Goal: Information Seeking & Learning: Compare options

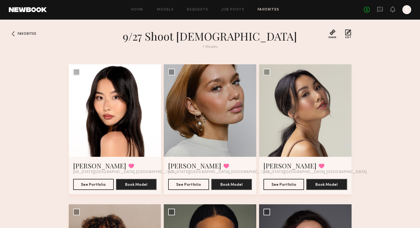
click at [26, 33] on span "Favorites" at bounding box center [27, 33] width 19 height 3
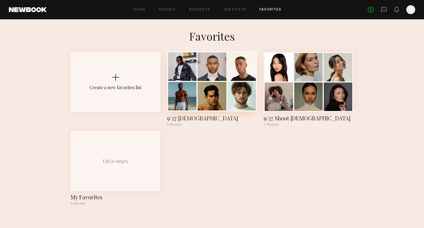
click at [223, 83] on div at bounding box center [212, 96] width 28 height 28
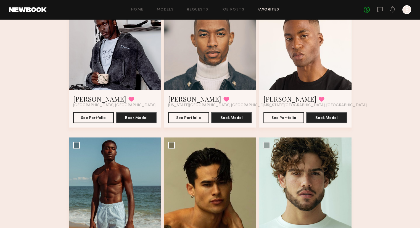
scroll to position [72, 0]
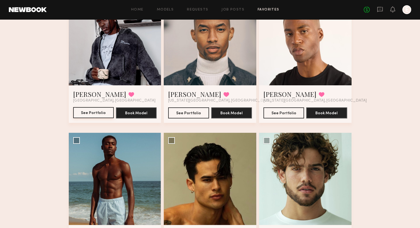
click at [85, 113] on button "See Portfolio" at bounding box center [93, 112] width 41 height 11
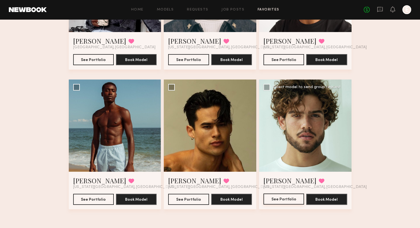
click at [279, 198] on button "See Portfolio" at bounding box center [283, 199] width 41 height 11
click at [190, 201] on button "See Portfolio" at bounding box center [188, 199] width 41 height 11
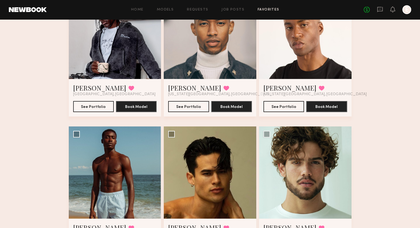
scroll to position [12, 0]
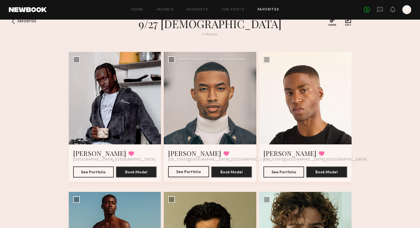
click at [186, 171] on button "See Portfolio" at bounding box center [188, 171] width 41 height 11
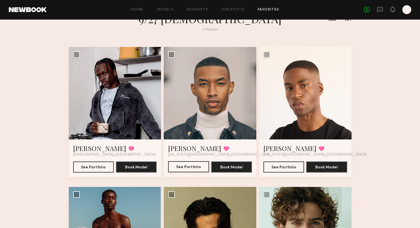
scroll to position [0, 0]
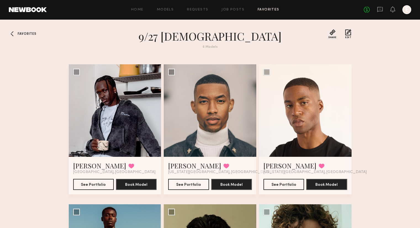
click at [15, 36] on div at bounding box center [13, 33] width 9 height 9
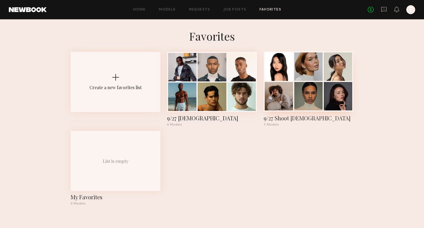
click at [291, 108] on div at bounding box center [279, 96] width 28 height 28
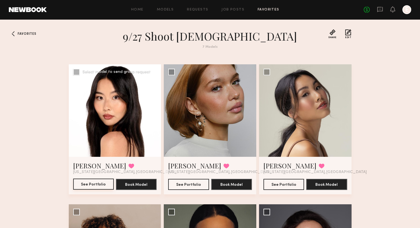
click at [91, 185] on button "See Portfolio" at bounding box center [93, 184] width 41 height 11
click at [280, 183] on button "See Portfolio" at bounding box center [283, 184] width 41 height 11
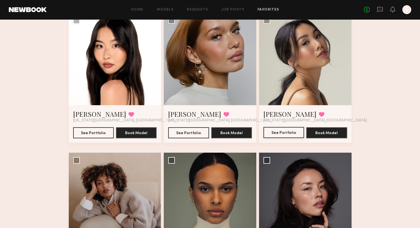
scroll to position [53, 0]
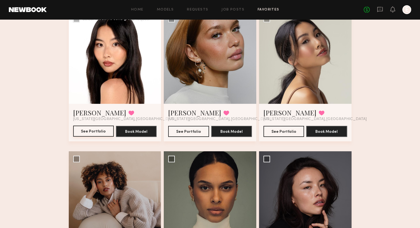
click at [107, 129] on button "See Portfolio" at bounding box center [93, 131] width 41 height 11
click at [186, 132] on button "See Portfolio" at bounding box center [188, 131] width 41 height 11
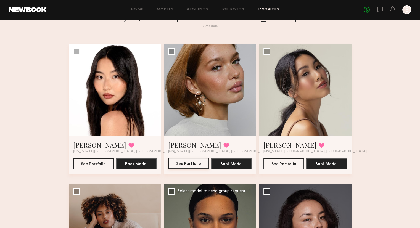
scroll to position [23, 0]
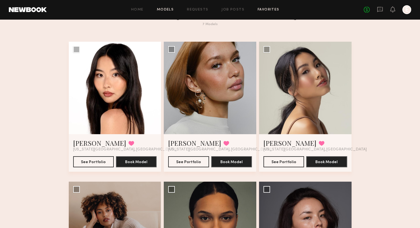
click at [168, 9] on link "Models" at bounding box center [165, 10] width 17 height 4
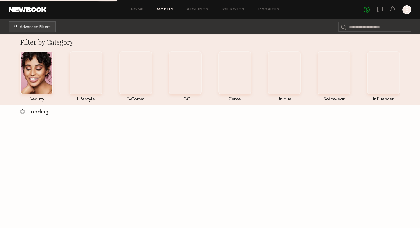
scroll to position [2, 0]
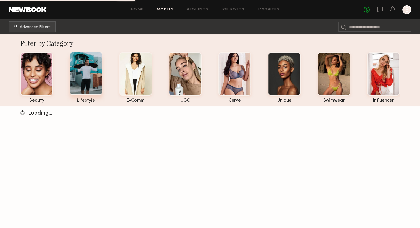
click at [92, 60] on div at bounding box center [86, 73] width 33 height 43
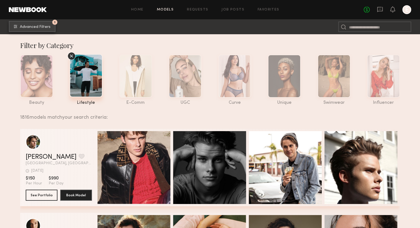
click at [17, 27] on common-icon "undefined" at bounding box center [15, 26] width 3 height 3
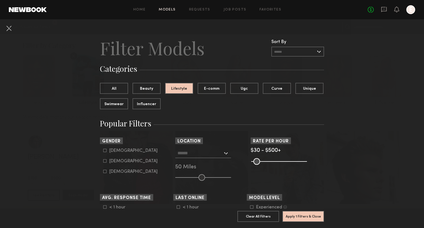
click at [221, 154] on div at bounding box center [203, 153] width 56 height 10
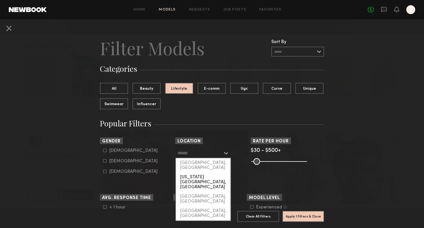
click at [200, 174] on div "New York City, NY" at bounding box center [203, 182] width 55 height 19
type input "**********"
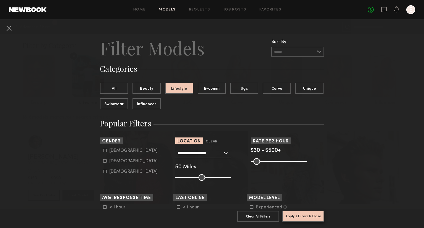
click at [302, 215] on button "Apply 2 Filters & Close" at bounding box center [303, 216] width 42 height 11
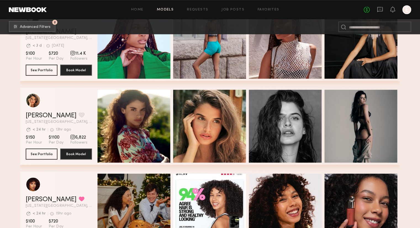
scroll to position [294, 0]
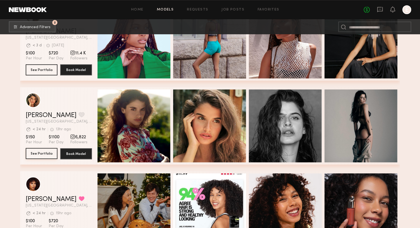
click at [43, 152] on button "See Portfolio" at bounding box center [42, 153] width 32 height 11
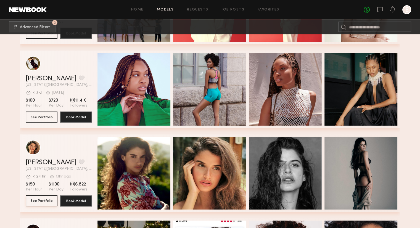
scroll to position [247, 0]
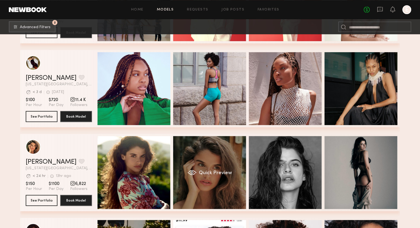
click at [208, 186] on div "Quick Preview" at bounding box center [209, 172] width 73 height 73
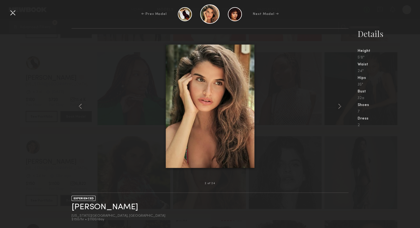
click at [12, 14] on div at bounding box center [12, 12] width 9 height 9
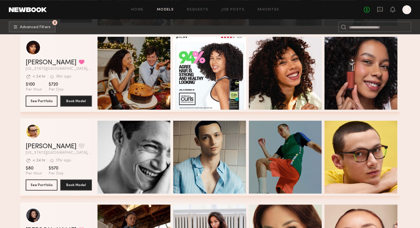
scroll to position [454, 0]
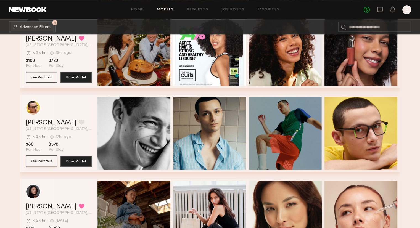
click at [40, 165] on button "See Portfolio" at bounding box center [42, 160] width 32 height 11
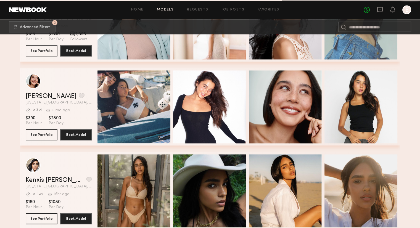
scroll to position [837, 0]
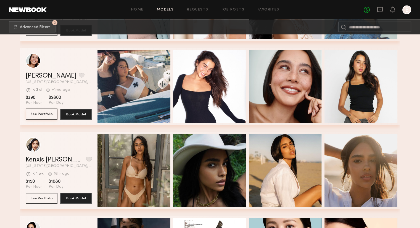
click at [46, 115] on button "See Portfolio" at bounding box center [42, 114] width 32 height 11
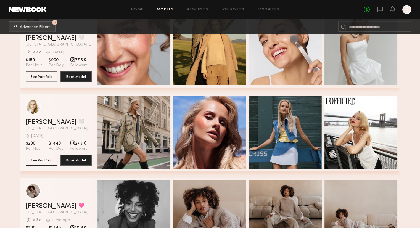
scroll to position [1315, 0]
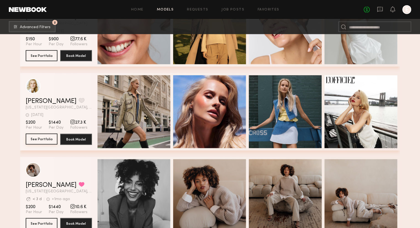
click at [42, 141] on button "See Portfolio" at bounding box center [42, 139] width 32 height 11
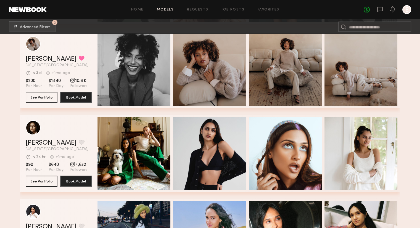
scroll to position [1440, 0]
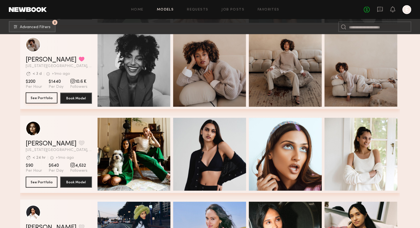
click at [38, 97] on button "See Portfolio" at bounding box center [42, 98] width 32 height 11
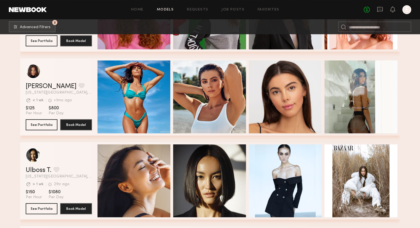
scroll to position [2169, 0]
click at [39, 128] on button "See Portfolio" at bounding box center [42, 124] width 32 height 11
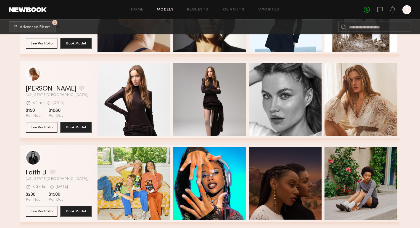
scroll to position [2335, 0]
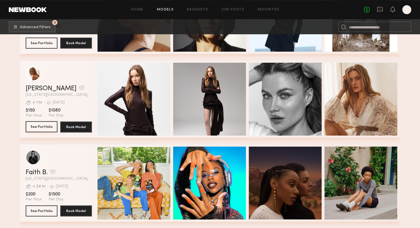
click at [32, 130] on button "See Portfolio" at bounding box center [42, 126] width 32 height 11
click at [234, 10] on link "Job Posts" at bounding box center [232, 10] width 23 height 4
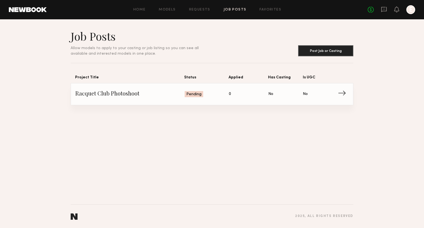
click at [89, 90] on span "Racquet Club Photoshoot" at bounding box center [129, 94] width 109 height 8
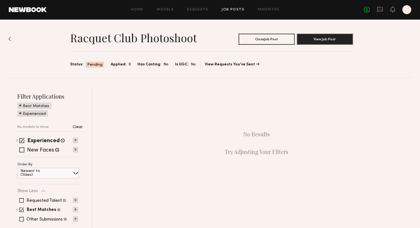
click at [8, 40] on div "Racquet Club Photoshoot Close Job Post View Job Post Status: Pending Applied: 0…" at bounding box center [210, 144] width 420 height 250
click at [9, 38] on img at bounding box center [9, 39] width 3 height 4
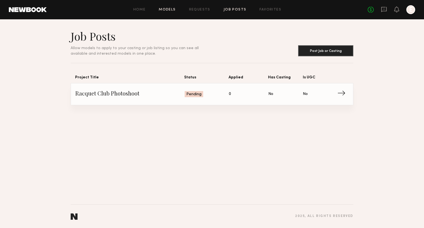
click at [174, 9] on link "Models" at bounding box center [167, 10] width 17 height 4
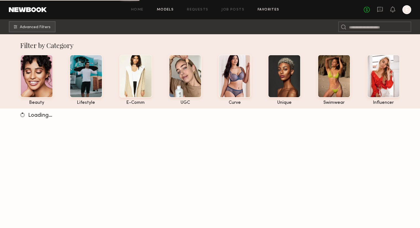
click at [265, 8] on link "Favorites" at bounding box center [269, 10] width 22 height 4
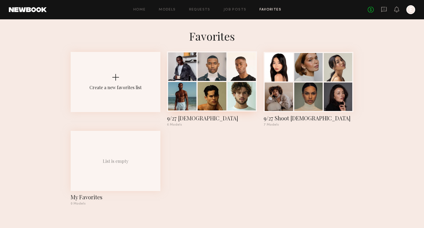
click at [192, 104] on div at bounding box center [182, 96] width 28 height 28
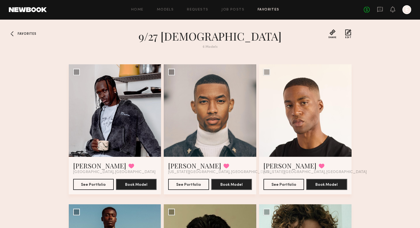
click at [20, 33] on span "Favorites" at bounding box center [27, 33] width 19 height 3
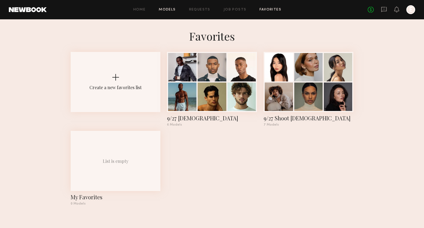
click at [168, 10] on link "Models" at bounding box center [167, 10] width 17 height 4
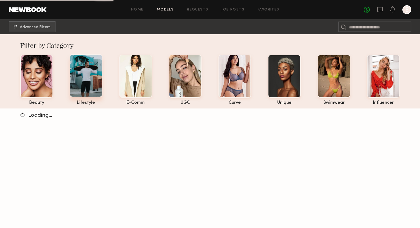
click at [83, 81] on div at bounding box center [86, 75] width 33 height 43
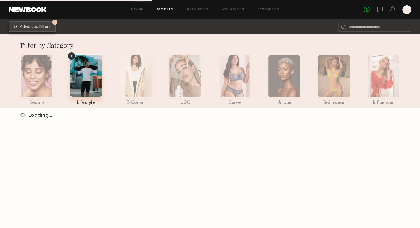
click at [44, 25] on span "Advanced Filters" at bounding box center [35, 27] width 31 height 4
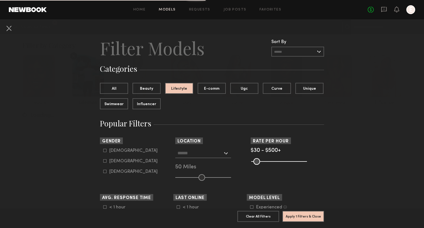
click at [103, 150] on icon at bounding box center [104, 150] width 3 height 3
type input "*"
click at [183, 156] on input "text" at bounding box center [200, 152] width 45 height 9
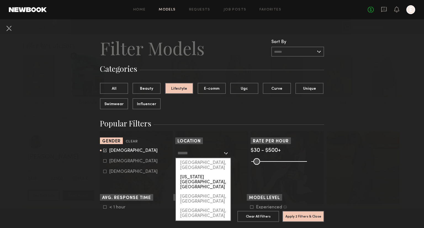
click at [194, 173] on div "New York City, NY" at bounding box center [203, 182] width 55 height 19
type input "**********"
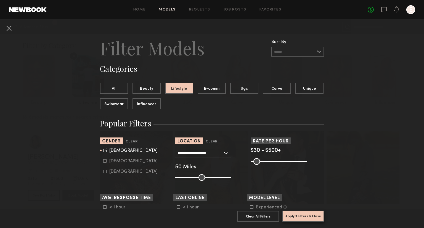
click at [299, 213] on button "Apply 3 Filters & Close" at bounding box center [303, 216] width 42 height 11
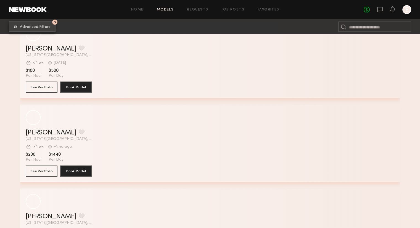
scroll to position [1368, 0]
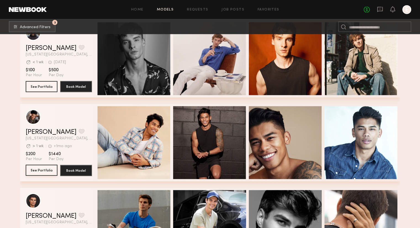
click at [42, 170] on button "See Portfolio" at bounding box center [42, 170] width 32 height 11
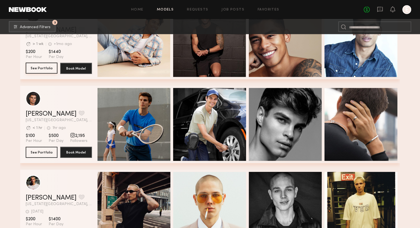
scroll to position [1500, 0]
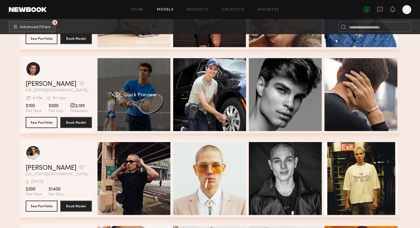
click at [132, 107] on div "Quick Preview" at bounding box center [133, 94] width 73 height 73
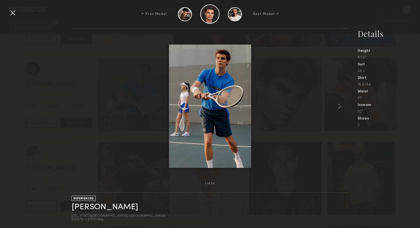
click at [303, 52] on div at bounding box center [210, 106] width 277 height 137
click at [10, 12] on div at bounding box center [12, 12] width 9 height 9
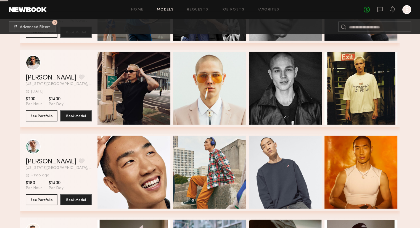
scroll to position [1660, 0]
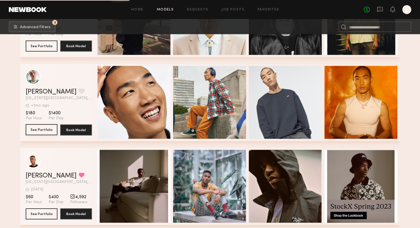
click at [34, 130] on button "See Portfolio" at bounding box center [42, 129] width 32 height 11
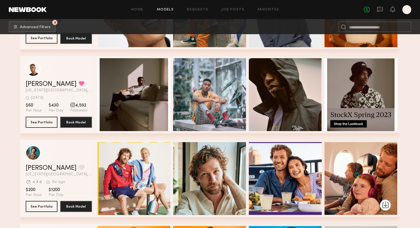
scroll to position [1791, 0]
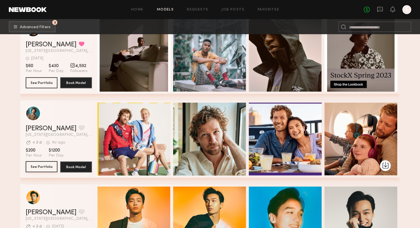
click at [34, 167] on button "See Portfolio" at bounding box center [42, 166] width 32 height 11
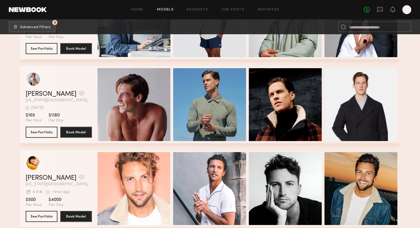
scroll to position [2124, 0]
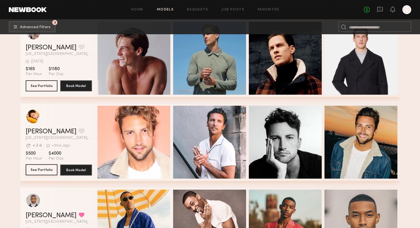
click at [49, 173] on button "See Portfolio" at bounding box center [42, 169] width 32 height 11
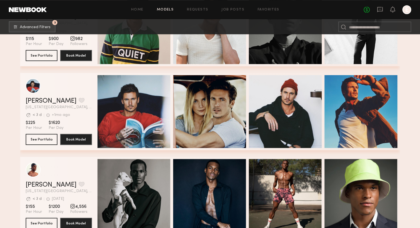
scroll to position [2407, 0]
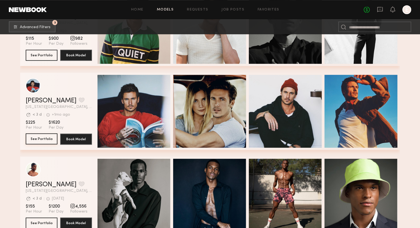
click at [27, 143] on button "See Portfolio" at bounding box center [42, 138] width 32 height 11
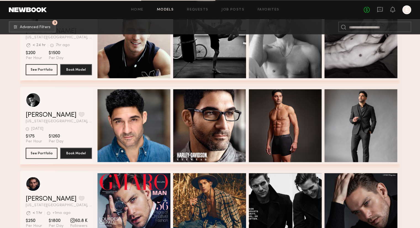
scroll to position [2939, 0]
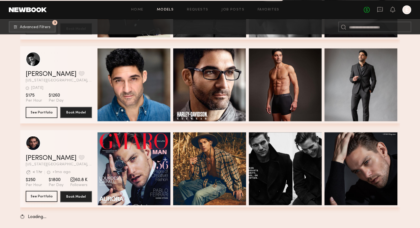
click at [38, 199] on button "See Portfolio" at bounding box center [42, 196] width 32 height 11
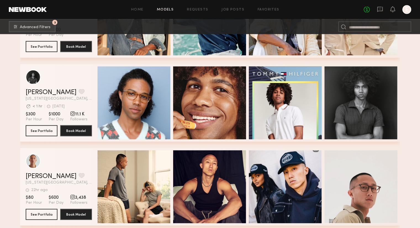
scroll to position [3352, 0]
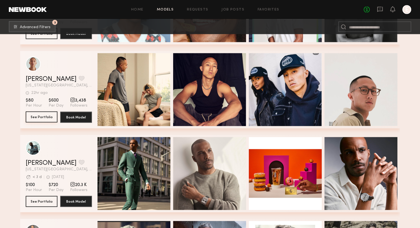
click at [47, 117] on button "See Portfolio" at bounding box center [42, 117] width 32 height 11
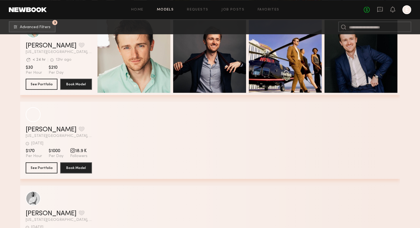
scroll to position [4500, 0]
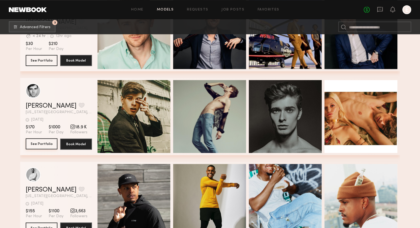
click at [49, 145] on button "See Portfolio" at bounding box center [42, 143] width 32 height 11
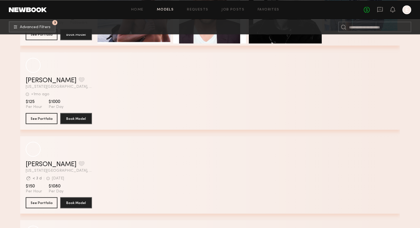
scroll to position [5198, 0]
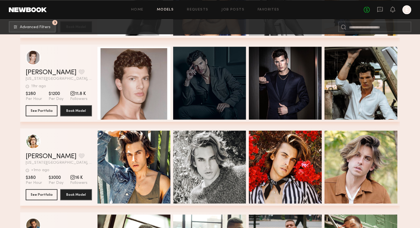
scroll to position [4870, 0]
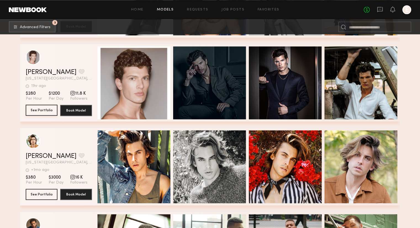
click at [36, 112] on button "See Portfolio" at bounding box center [42, 110] width 32 height 11
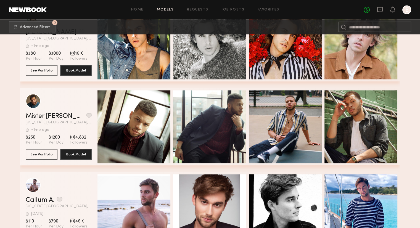
scroll to position [4982, 0]
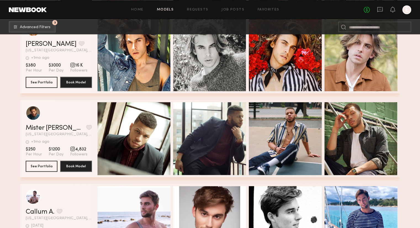
click at [229, 6] on div "Home Models Requests Job Posts Favorites Sign Out No fees up to $5,000 E" at bounding box center [229, 9] width 365 height 9
click at [230, 8] on link "Job Posts" at bounding box center [232, 10] width 23 height 4
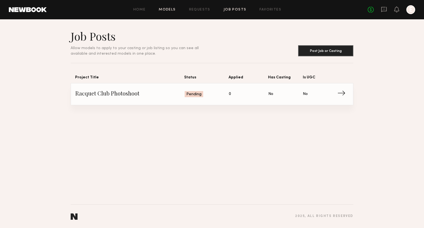
click at [168, 8] on link "Models" at bounding box center [167, 10] width 17 height 4
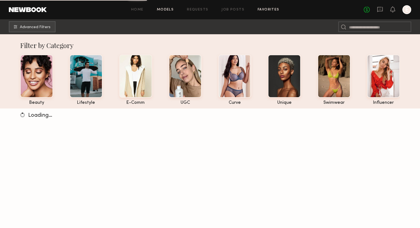
click at [275, 10] on link "Favorites" at bounding box center [269, 10] width 22 height 4
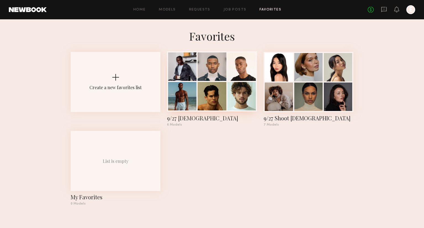
click at [204, 83] on div at bounding box center [212, 96] width 28 height 28
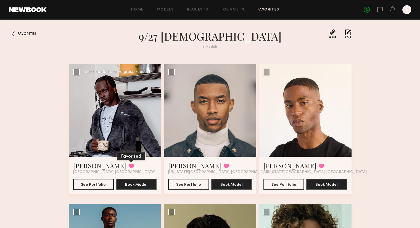
click at [128, 165] on button at bounding box center [131, 165] width 6 height 5
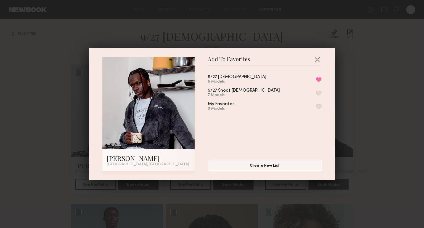
click at [314, 75] on div "9/27 Male 6 Models Remove from favorite list" at bounding box center [265, 79] width 114 height 9
click at [316, 79] on button "Remove from favorite list" at bounding box center [319, 79] width 6 height 5
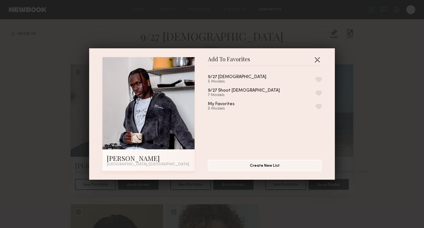
click at [316, 58] on button "button" at bounding box center [317, 59] width 9 height 9
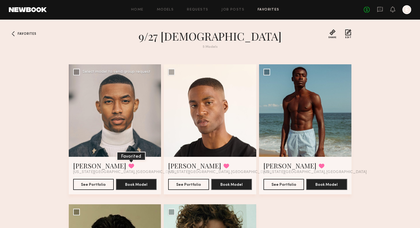
click at [128, 167] on button at bounding box center [131, 165] width 6 height 5
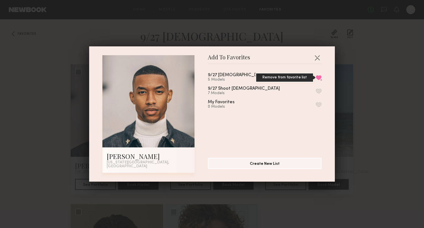
click at [316, 80] on button "Remove from favorite list" at bounding box center [319, 77] width 6 height 5
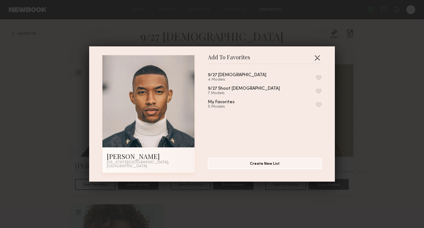
click at [313, 60] on button "button" at bounding box center [317, 57] width 9 height 9
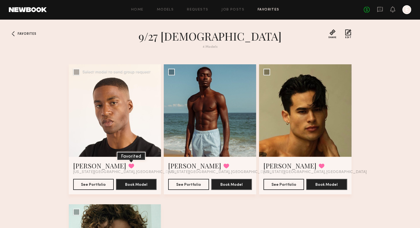
click at [128, 168] on button at bounding box center [131, 165] width 6 height 5
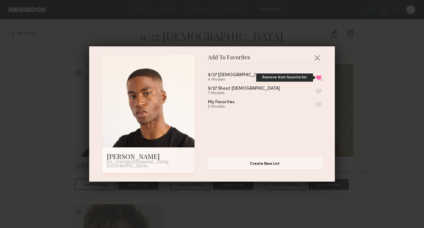
click at [316, 80] on button "Remove from favorite list" at bounding box center [319, 77] width 6 height 5
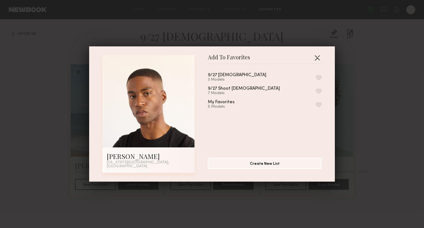
click at [314, 58] on button "button" at bounding box center [317, 57] width 9 height 9
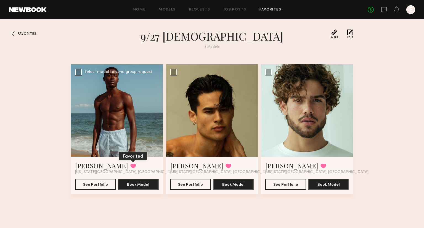
click at [130, 166] on button at bounding box center [133, 165] width 6 height 5
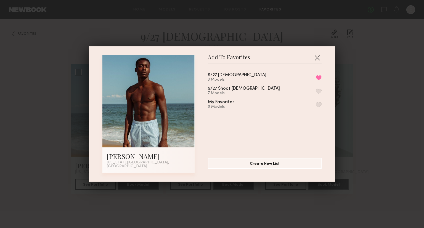
click at [316, 75] on div "9/27 Male 3 Models Remove from favorite list 9/27 Shoot Female 7 Models My Favo…" at bounding box center [267, 108] width 119 height 81
click at [316, 77] on button "Remove from favorite list" at bounding box center [319, 77] width 6 height 5
click at [315, 57] on button "button" at bounding box center [317, 57] width 9 height 9
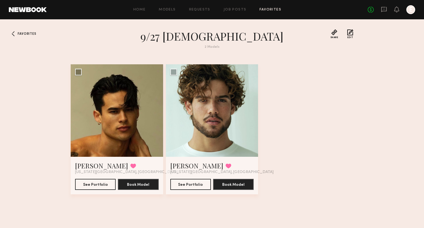
click at [37, 32] on div "Favorites 9/27 Male 2 Models Share Copy Shareable Link Edit Noah S. Favorited N…" at bounding box center [212, 128] width 424 height 199
click at [34, 33] on span "Favorites" at bounding box center [27, 33] width 19 height 3
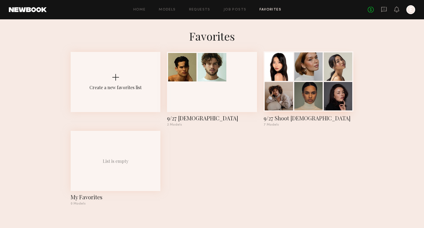
click at [302, 75] on div at bounding box center [308, 66] width 28 height 28
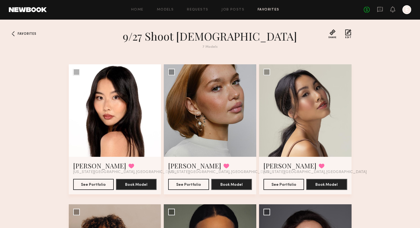
click at [229, 16] on header "Home Models Requests Job Posts Favorites Sign Out No fees up to $5,000 E" at bounding box center [210, 9] width 420 height 19
click at [205, 10] on link "Requests" at bounding box center [197, 10] width 21 height 4
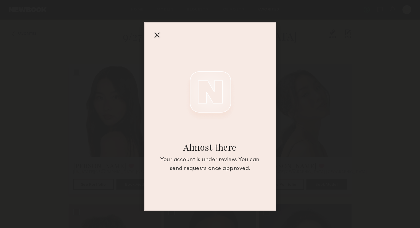
click at [154, 38] on div at bounding box center [156, 34] width 9 height 9
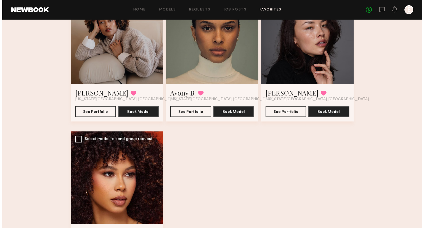
scroll to position [265, 0]
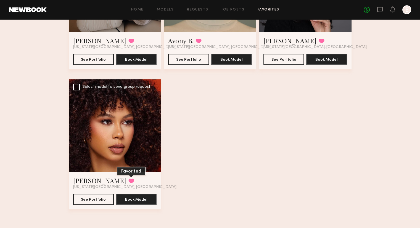
click at [128, 181] on button at bounding box center [131, 180] width 6 height 5
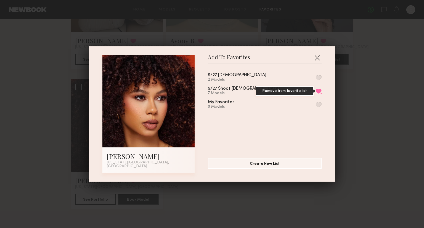
click at [316, 91] on button "Remove from favorite list" at bounding box center [319, 91] width 6 height 5
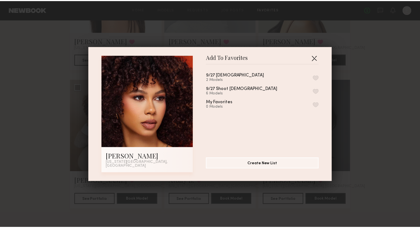
scroll to position [126, 0]
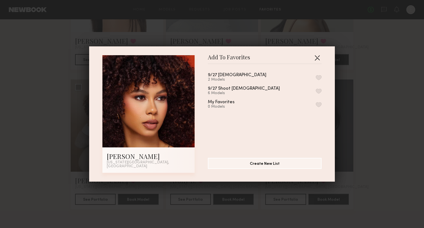
click at [313, 58] on button "button" at bounding box center [317, 57] width 9 height 9
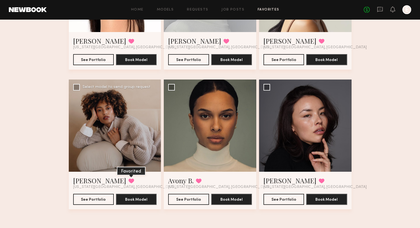
click at [128, 178] on button at bounding box center [131, 180] width 6 height 5
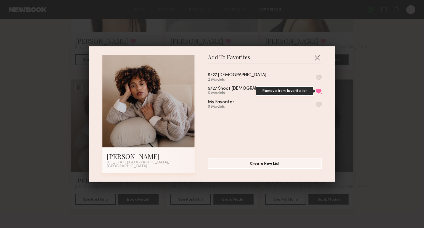
click at [316, 92] on button "Remove from favorite list" at bounding box center [319, 91] width 6 height 5
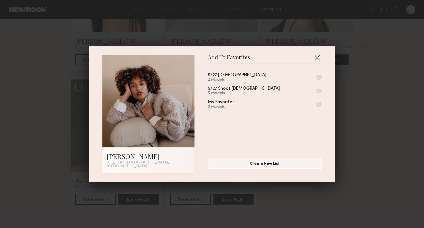
click at [315, 58] on button "button" at bounding box center [317, 57] width 9 height 9
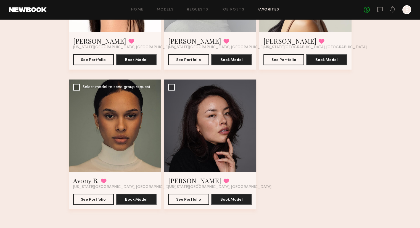
click at [107, 175] on div "Avony B. Favorited New York City, NY See Portfolio Book Model" at bounding box center [115, 191] width 93 height 38
click at [107, 160] on div at bounding box center [115, 126] width 93 height 93
click at [97, 194] on button "See Portfolio" at bounding box center [93, 199] width 41 height 11
click at [105, 182] on button at bounding box center [104, 180] width 6 height 5
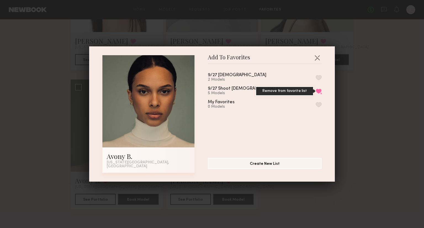
click at [316, 94] on button "Remove from favorite list" at bounding box center [319, 91] width 6 height 5
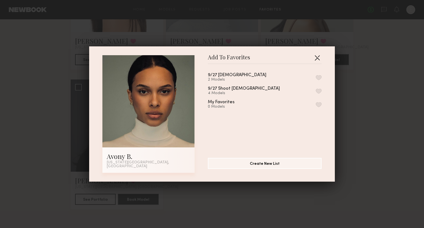
click at [315, 58] on button "button" at bounding box center [317, 57] width 9 height 9
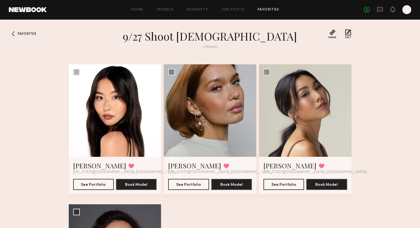
scroll to position [0, 0]
click at [157, 11] on div "Home Models Requests Job Posts Favorites Sign Out" at bounding box center [205, 10] width 317 height 4
click at [166, 9] on link "Models" at bounding box center [165, 10] width 17 height 4
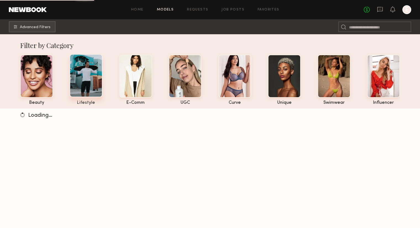
click at [86, 73] on div at bounding box center [86, 75] width 33 height 43
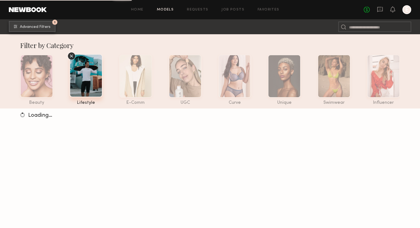
click at [38, 28] on span "Advanced Filters" at bounding box center [35, 27] width 31 height 4
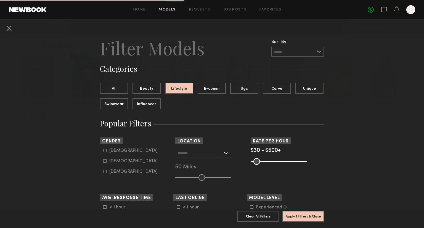
click at [103, 161] on icon at bounding box center [104, 160] width 3 height 3
type input "**"
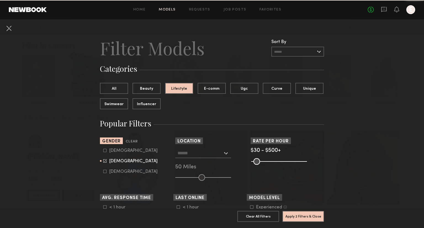
click at [225, 154] on div at bounding box center [203, 153] width 56 height 10
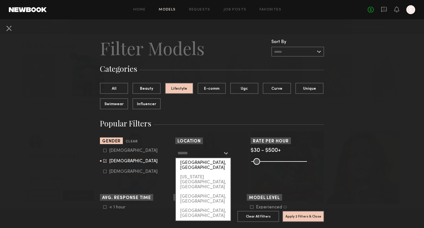
click at [213, 163] on div "Los Angeles, CA" at bounding box center [203, 165] width 55 height 14
click at [213, 156] on input "**********" at bounding box center [200, 152] width 45 height 9
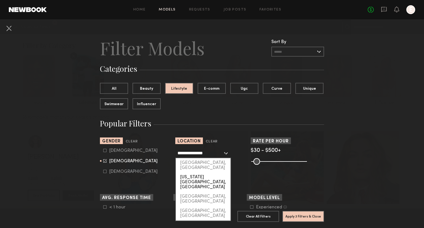
click at [209, 173] on div "New York City, NY" at bounding box center [203, 182] width 55 height 19
type input "**********"
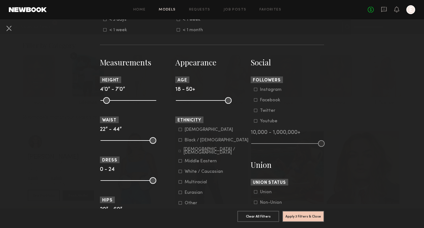
scroll to position [221, 0]
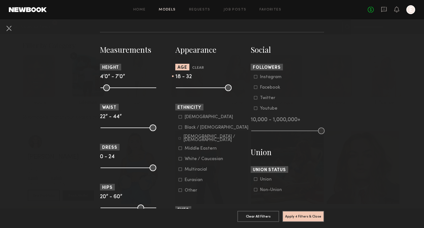
drag, startPoint x: 228, startPoint y: 88, endPoint x: 199, endPoint y: 88, distance: 28.7
type input "**"
click at [199, 88] on input "range" at bounding box center [204, 87] width 56 height 7
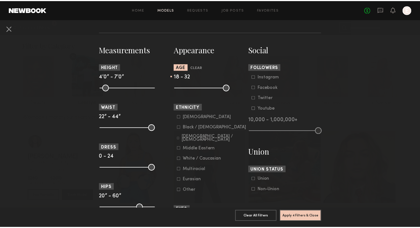
scroll to position [252, 0]
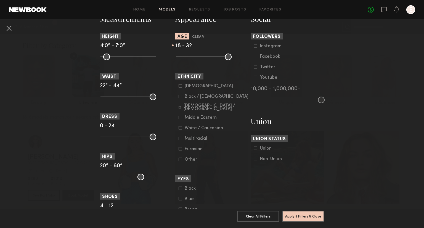
click at [180, 129] on label "White / Caucasian" at bounding box center [201, 127] width 44 height 3
click at [181, 140] on label "Multiracial" at bounding box center [193, 138] width 28 height 3
click at [303, 214] on button "Apply 5 Filters & Close" at bounding box center [303, 216] width 42 height 11
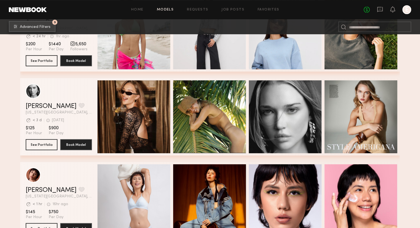
scroll to position [166, 0]
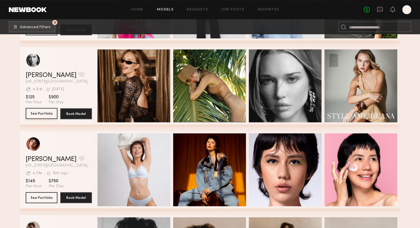
click at [35, 116] on button "See Portfolio" at bounding box center [42, 113] width 32 height 11
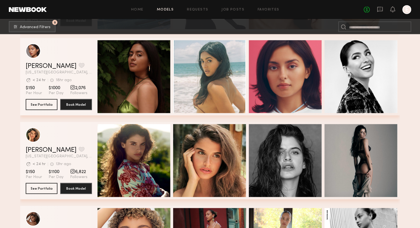
scroll to position [1349, 0]
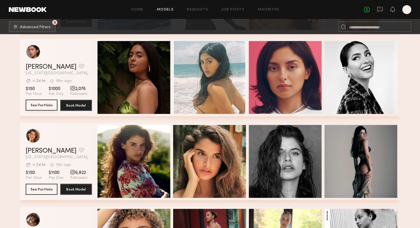
click at [41, 109] on button "See Portfolio" at bounding box center [42, 105] width 32 height 11
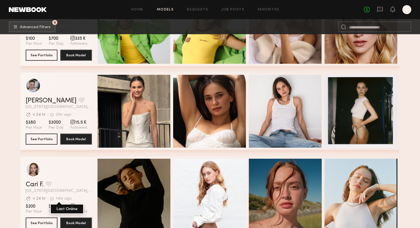
scroll to position [1900, 0]
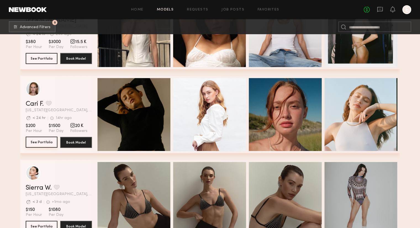
click at [41, 146] on button "See Portfolio" at bounding box center [42, 142] width 32 height 11
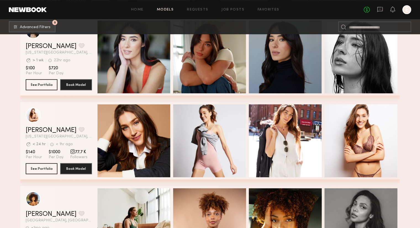
scroll to position [2275, 0]
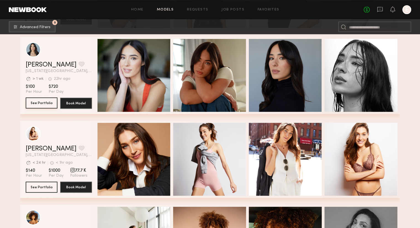
click at [38, 105] on button "See Portfolio" at bounding box center [42, 102] width 32 height 11
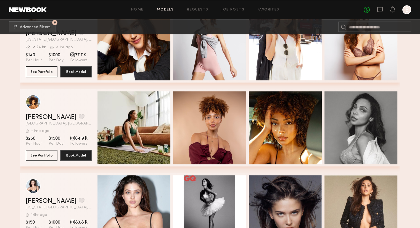
scroll to position [2305, 0]
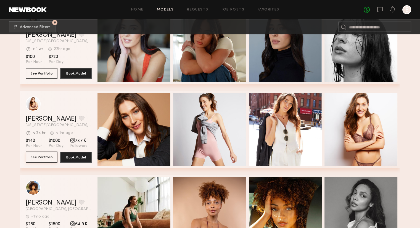
click at [42, 162] on button "See Portfolio" at bounding box center [42, 157] width 32 height 11
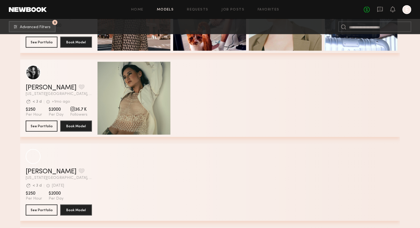
scroll to position [3586, 0]
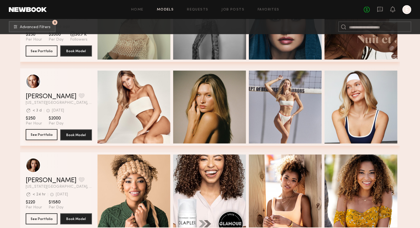
click at [32, 135] on button "See Portfolio" at bounding box center [42, 134] width 32 height 11
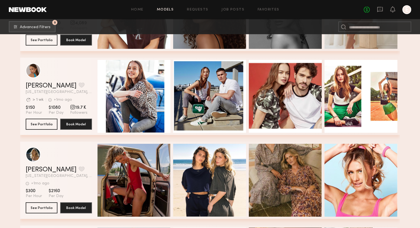
scroll to position [4042, 0]
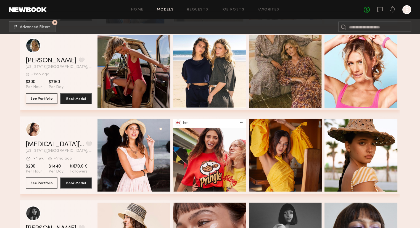
click at [43, 100] on button "See Portfolio" at bounding box center [42, 98] width 32 height 11
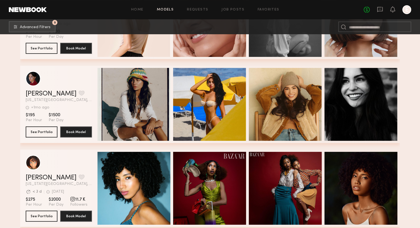
scroll to position [4277, 0]
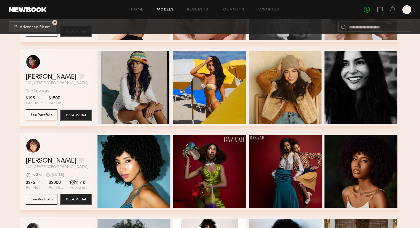
click at [42, 116] on button "See Portfolio" at bounding box center [42, 114] width 32 height 11
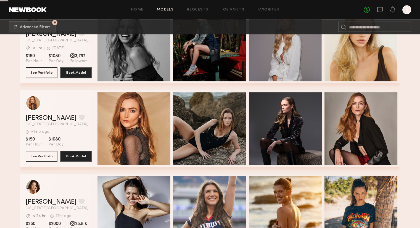
scroll to position [4776, 0]
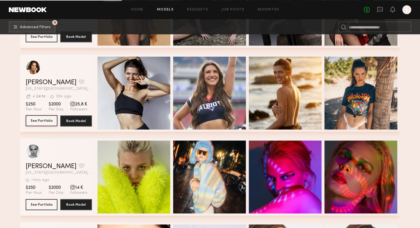
click at [42, 121] on button "See Portfolio" at bounding box center [42, 120] width 32 height 11
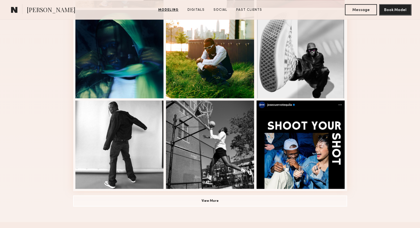
scroll to position [353, 0]
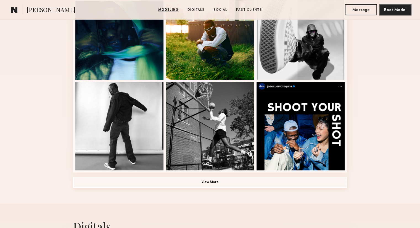
click at [216, 186] on button "View More" at bounding box center [210, 182] width 274 height 11
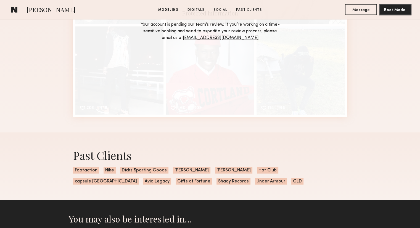
scroll to position [1242, 0]
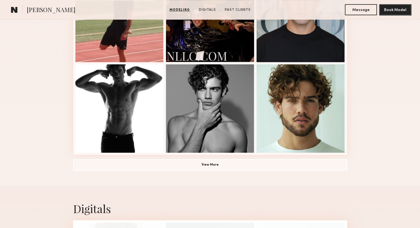
scroll to position [389, 0]
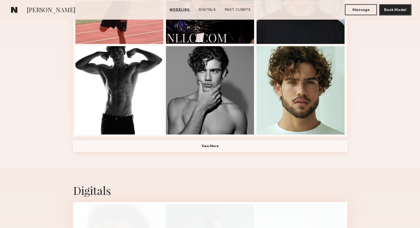
click at [239, 150] on button "View More" at bounding box center [210, 146] width 274 height 11
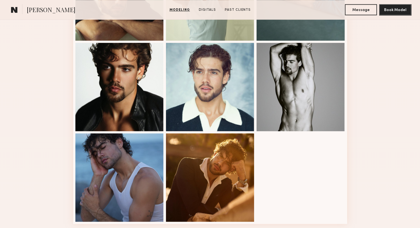
scroll to position [684, 0]
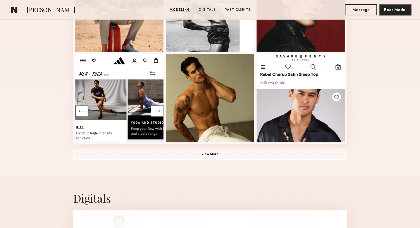
scroll to position [381, 0]
click at [205, 158] on button "View More" at bounding box center [210, 154] width 274 height 11
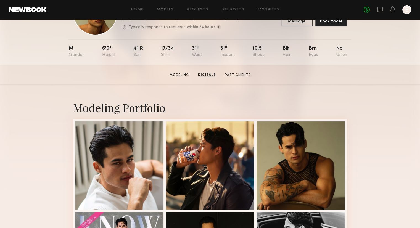
scroll to position [0, 0]
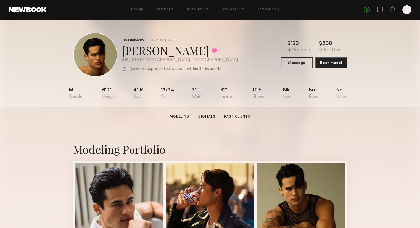
click at [244, 56] on div "EXPERIENCED Online 1wk ago Noah S. Favorited New York City , NY Typically respo…" at bounding box center [210, 55] width 274 height 44
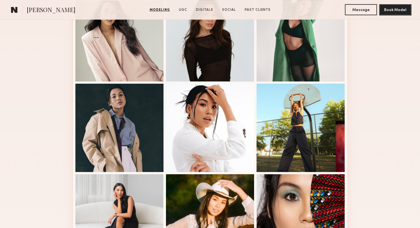
scroll to position [335, 0]
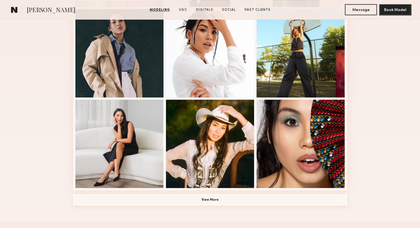
click at [213, 201] on button "View More" at bounding box center [210, 199] width 274 height 11
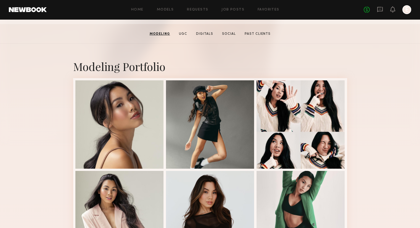
scroll to position [0, 0]
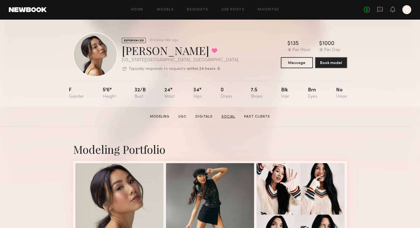
click at [230, 119] on link "Social" at bounding box center [228, 116] width 18 height 5
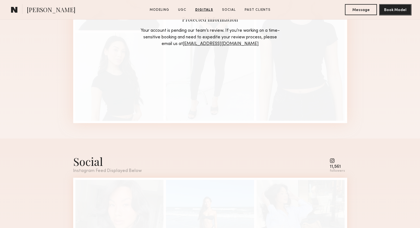
scroll to position [1813, 0]
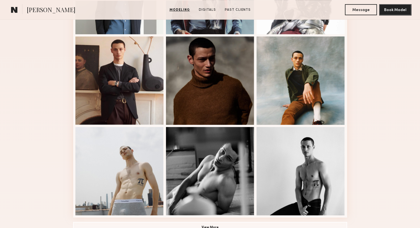
scroll to position [306, 0]
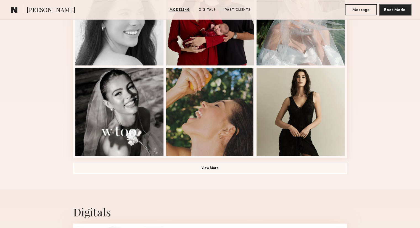
scroll to position [372, 0]
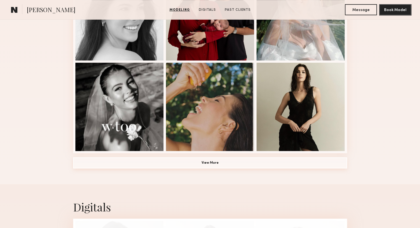
click at [138, 163] on button "View More" at bounding box center [210, 162] width 274 height 11
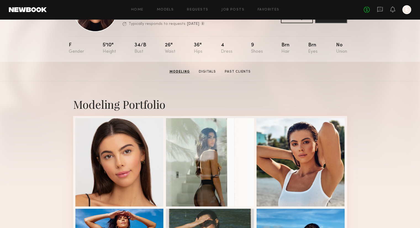
scroll to position [0, 0]
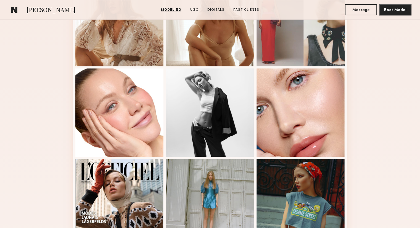
scroll to position [276, 0]
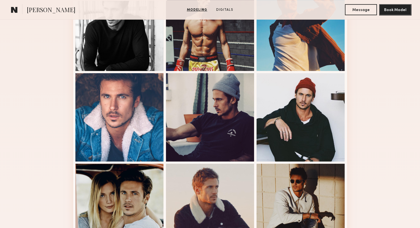
scroll to position [385, 0]
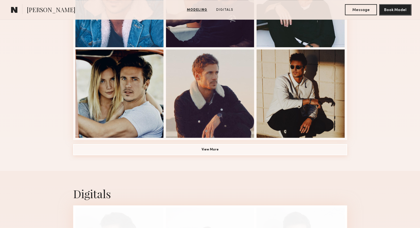
click at [117, 151] on button "View More" at bounding box center [210, 149] width 274 height 11
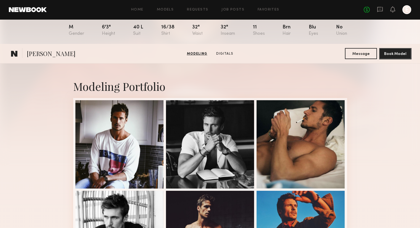
scroll to position [0, 0]
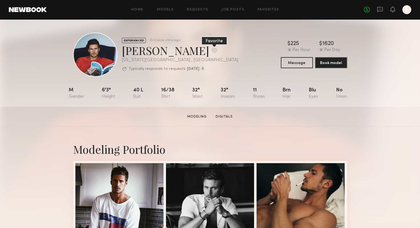
click at [212, 49] on button at bounding box center [215, 50] width 6 height 5
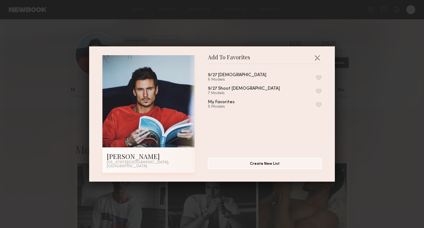
click at [316, 78] on div "9/27 Male 6 Models 9/27 Shoot Female 7 Models My Favorites 0 Models" at bounding box center [267, 108] width 119 height 81
click at [316, 79] on button "button" at bounding box center [319, 77] width 6 height 5
click at [316, 59] on button "button" at bounding box center [317, 57] width 9 height 9
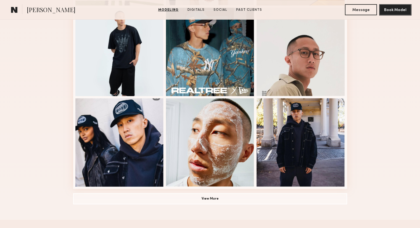
scroll to position [341, 0]
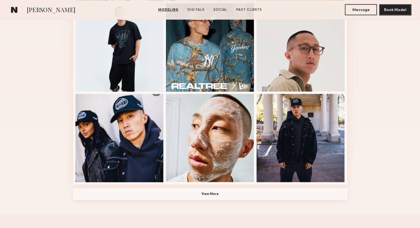
drag, startPoint x: 71, startPoint y: 121, endPoint x: 110, endPoint y: 193, distance: 81.7
click at [110, 193] on button "View More" at bounding box center [210, 194] width 274 height 11
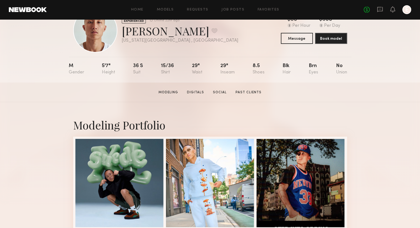
scroll to position [0, 0]
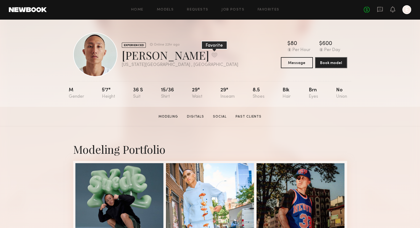
click at [212, 55] on button at bounding box center [215, 54] width 6 height 5
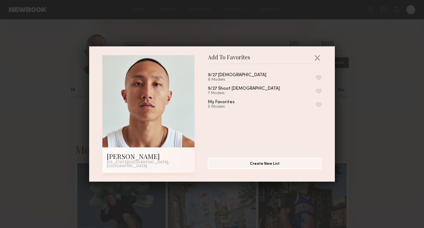
click at [316, 80] on button "button" at bounding box center [319, 77] width 6 height 5
click at [313, 58] on button "button" at bounding box center [317, 57] width 9 height 9
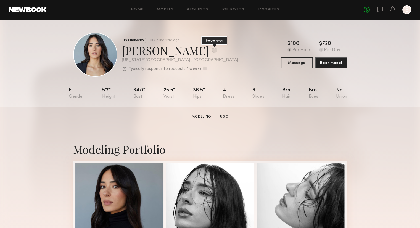
click at [212, 49] on button at bounding box center [215, 50] width 6 height 5
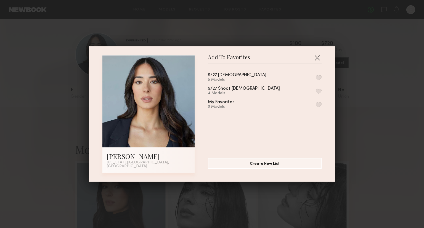
click at [316, 93] on button "button" at bounding box center [319, 91] width 6 height 5
click at [316, 55] on button "button" at bounding box center [317, 57] width 9 height 9
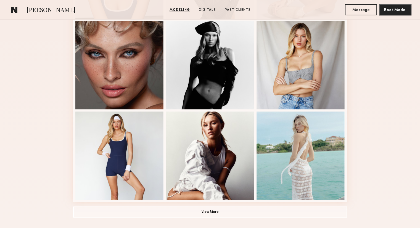
scroll to position [360, 0]
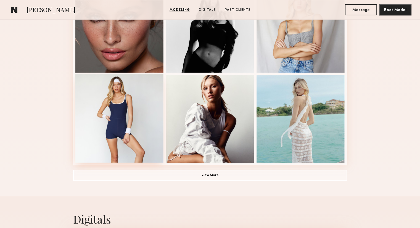
click at [128, 121] on div at bounding box center [119, 118] width 88 height 88
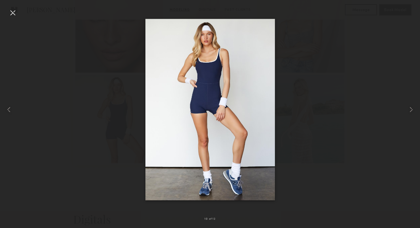
click at [329, 50] on div at bounding box center [210, 110] width 420 height 202
click at [11, 14] on div at bounding box center [12, 12] width 9 height 9
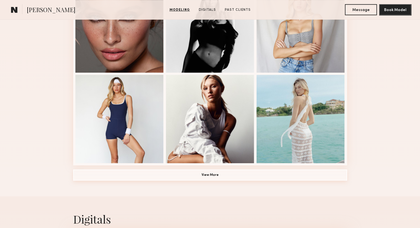
click at [97, 180] on button "View More" at bounding box center [210, 175] width 274 height 11
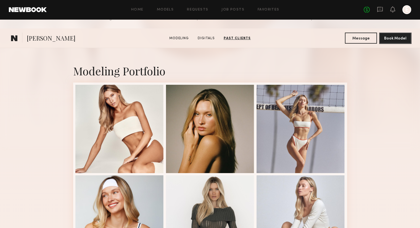
scroll to position [0, 0]
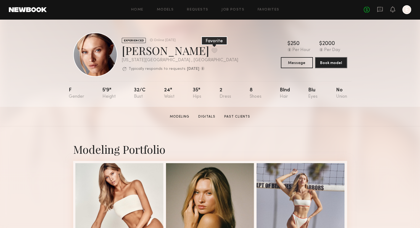
click at [212, 53] on button at bounding box center [215, 50] width 6 height 5
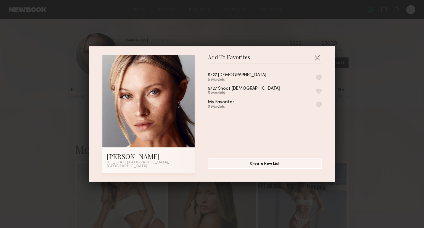
click at [315, 91] on div "9/27 Male 5 Models 9/27 Shoot Female 5 Models My Favorites 0 Models" at bounding box center [267, 108] width 119 height 81
click at [316, 94] on button "button" at bounding box center [319, 91] width 6 height 5
click at [317, 58] on button "button" at bounding box center [317, 57] width 9 height 9
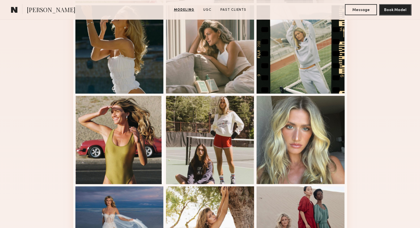
scroll to position [291, 0]
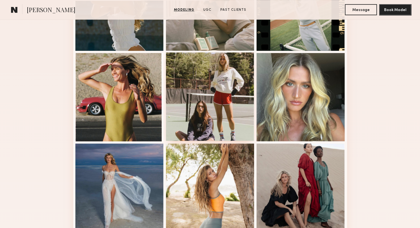
click at [221, 89] on div at bounding box center [210, 96] width 88 height 88
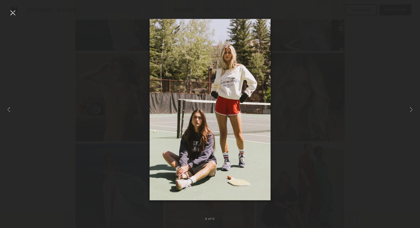
click at [357, 70] on div at bounding box center [210, 110] width 420 height 202
click at [11, 11] on div at bounding box center [12, 12] width 9 height 9
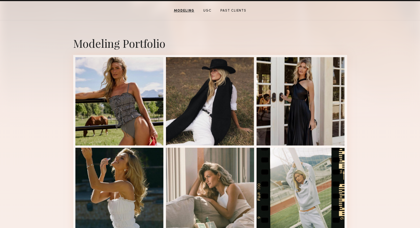
scroll to position [0, 0]
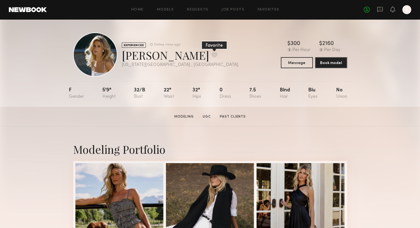
click at [212, 54] on button at bounding box center [215, 54] width 6 height 5
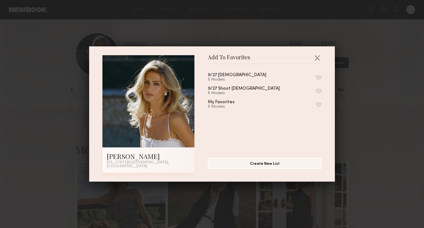
click at [316, 93] on button "button" at bounding box center [319, 91] width 6 height 5
click at [313, 58] on button "button" at bounding box center [317, 57] width 9 height 9
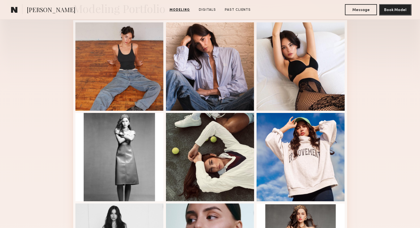
scroll to position [140, 0]
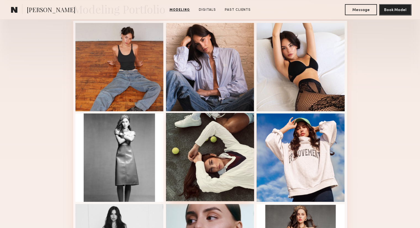
click at [205, 150] on div at bounding box center [210, 157] width 88 height 88
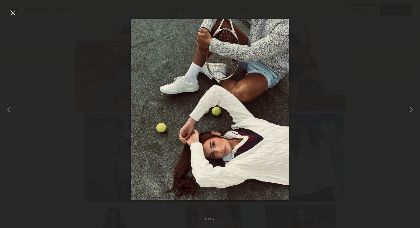
click at [349, 60] on div at bounding box center [210, 110] width 420 height 202
click at [13, 11] on div at bounding box center [12, 12] width 9 height 9
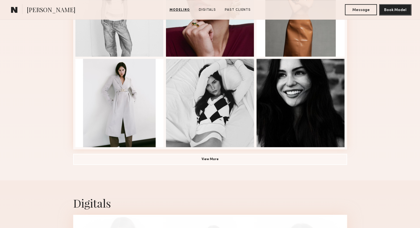
scroll to position [378, 0]
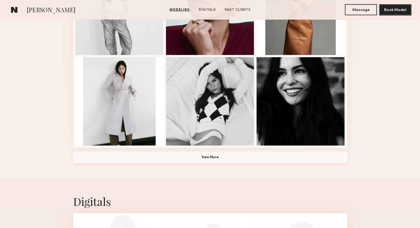
click at [163, 158] on button "View More" at bounding box center [210, 157] width 274 height 11
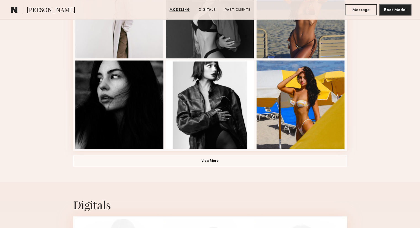
scroll to position [646, 0]
click at [101, 161] on button "View More" at bounding box center [210, 160] width 274 height 11
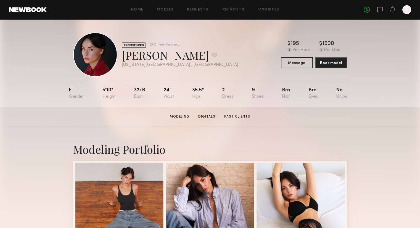
scroll to position [0, 0]
